Goal: Task Accomplishment & Management: Manage account settings

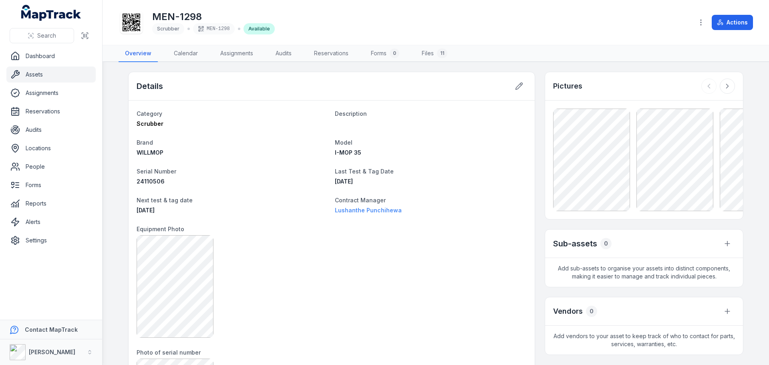
click at [390, 209] on strong "Lushanthe Punchihewa" at bounding box center [431, 210] width 192 height 8
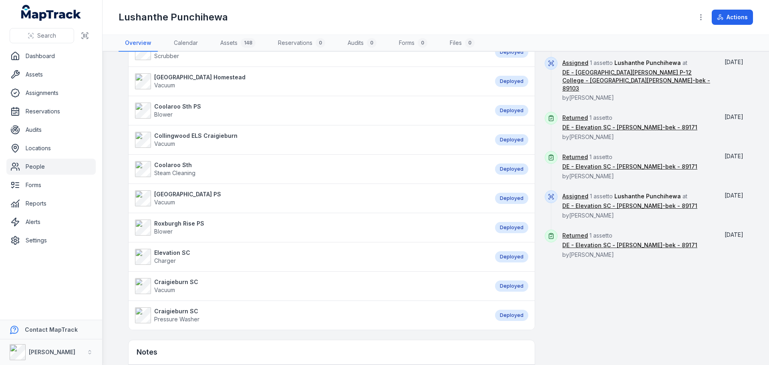
scroll to position [401, 0]
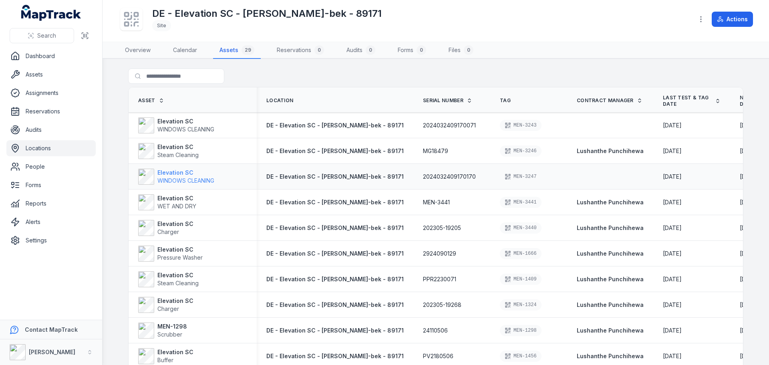
click at [162, 180] on span "WINDOWS CLEANING" at bounding box center [186, 180] width 57 height 7
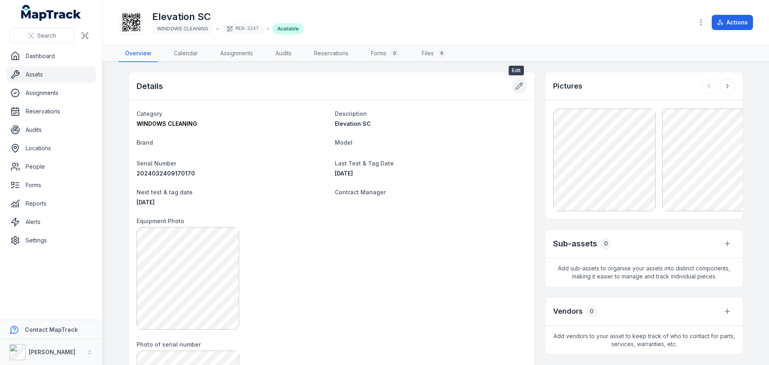
click at [516, 83] on icon at bounding box center [519, 86] width 8 height 8
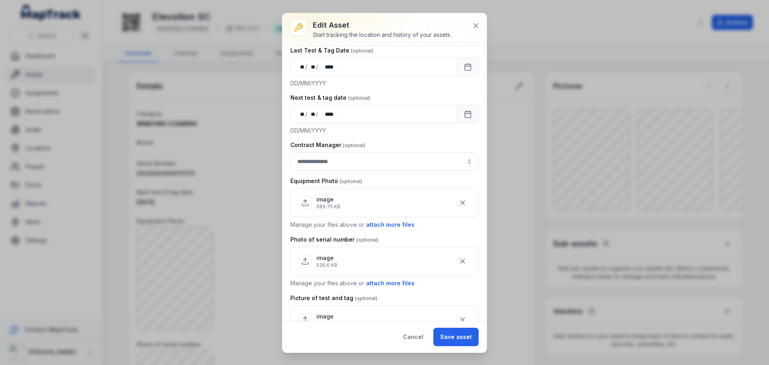
scroll to position [200, 0]
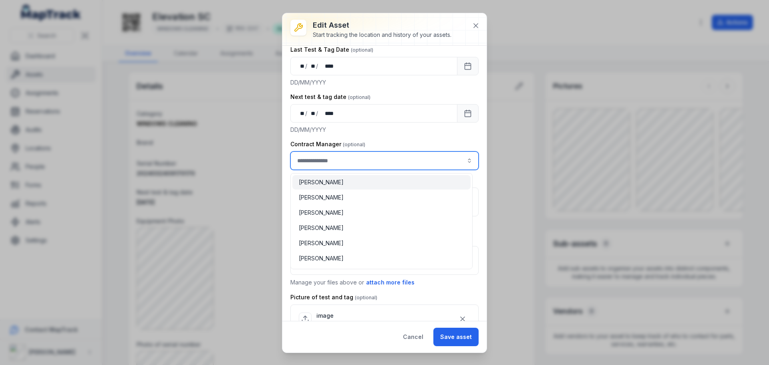
click at [371, 161] on input "asset-edit:cf[3efdffd9-f055-49d9-9a65-0e9f08d77abc]-label" at bounding box center [385, 160] width 188 height 18
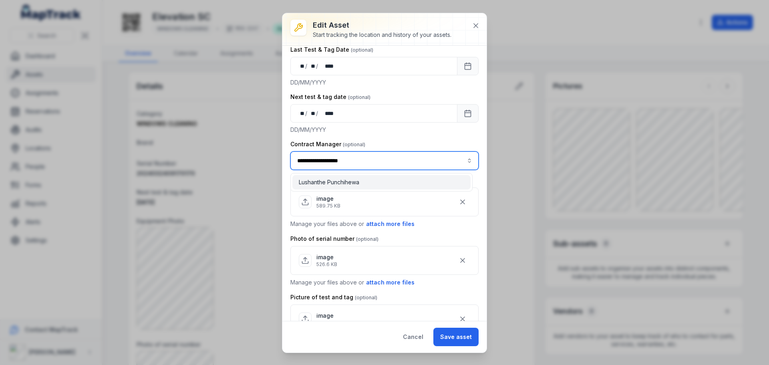
click at [372, 182] on div "Lushanthe Punchihewa" at bounding box center [382, 182] width 166 height 8
type input "**********"
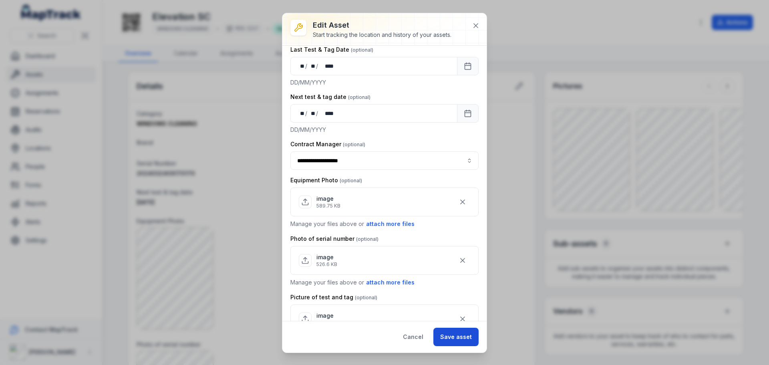
click at [472, 336] on button "Save asset" at bounding box center [456, 337] width 45 height 18
